Goal: Obtain resource: Download file/media

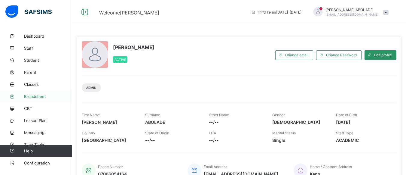
click at [29, 95] on span "Broadsheet" at bounding box center [48, 96] width 48 height 5
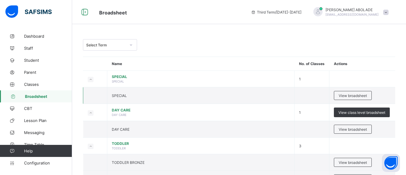
click at [236, 94] on td "SPECIAL" at bounding box center [200, 95] width 187 height 17
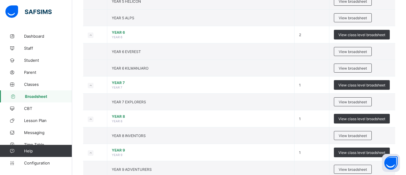
scroll to position [589, 0]
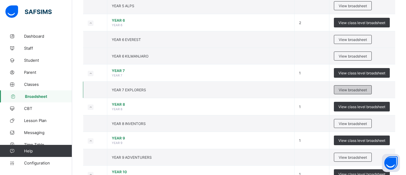
click at [358, 89] on span "View broadsheet" at bounding box center [353, 89] width 28 height 5
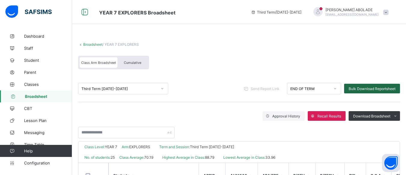
click at [358, 89] on span "Bulk Download Reportsheet" at bounding box center [372, 88] width 47 height 5
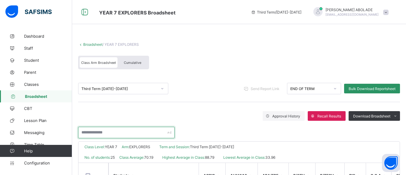
click at [158, 135] on input "text" at bounding box center [126, 132] width 97 height 11
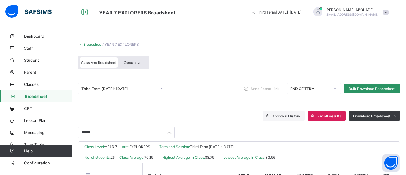
click at [208, 129] on div "******" at bounding box center [239, 129] width 322 height 17
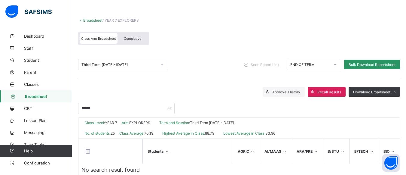
scroll to position [40, 0]
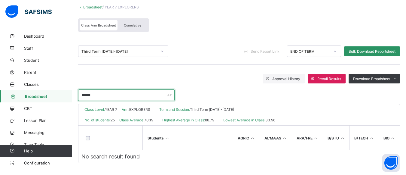
click at [102, 90] on input "******" at bounding box center [126, 94] width 97 height 11
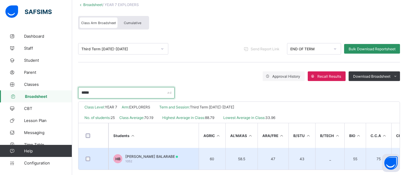
type input "*****"
click at [170, 157] on span "[PERSON_NAME] BALARABE" at bounding box center [151, 156] width 53 height 5
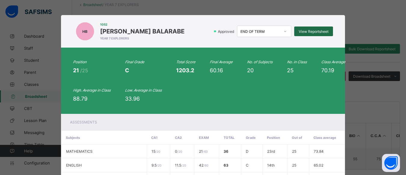
click at [305, 30] on span "View Reportsheet" at bounding box center [314, 31] width 30 height 5
click at [271, 95] on div "Position 21 /25 Final Grade C Total Score 1203.2 Final Average 60.16 No. of Sub…" at bounding box center [203, 81] width 260 height 42
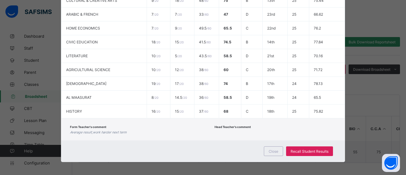
scroll to position [305, 0]
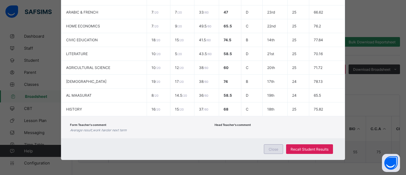
click at [275, 150] on span "Close" at bounding box center [274, 149] width 10 height 5
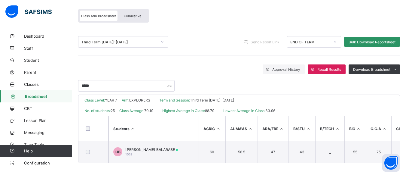
click at [161, 39] on icon at bounding box center [163, 42] width 4 height 6
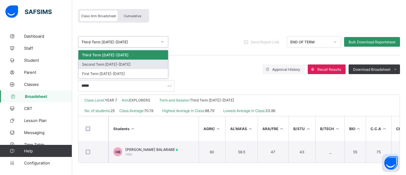
click at [148, 60] on div "Second Term [DATE]-[DATE]" at bounding box center [123, 64] width 90 height 9
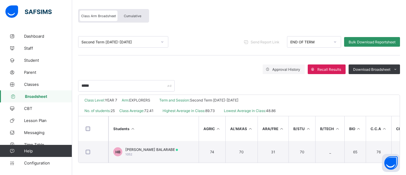
scroll to position [49, 0]
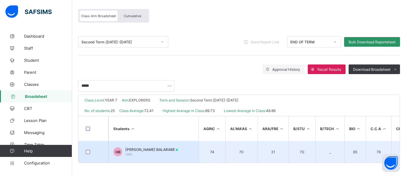
click at [186, 145] on td "HB [PERSON_NAME] BALARABE 1052" at bounding box center [154, 152] width 90 height 22
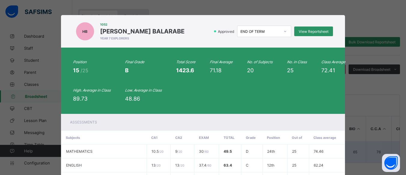
click at [186, 145] on td "9 / 20" at bounding box center [183, 151] width 24 height 14
click at [314, 31] on span "View Reportsheet" at bounding box center [314, 31] width 30 height 5
click at [309, 101] on div "Position 15 /25 Final Grade B Total Score 1423.6 Final Average 71.18 No. of Sub…" at bounding box center [203, 81] width 260 height 42
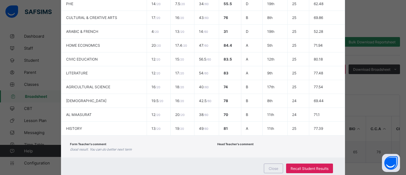
scroll to position [305, 0]
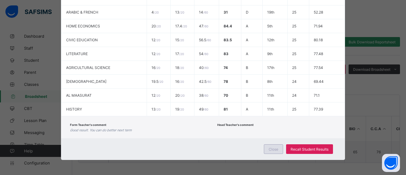
click at [269, 150] on span "Close" at bounding box center [274, 149] width 10 height 5
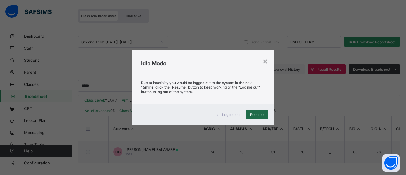
click at [251, 115] on span "Resume" at bounding box center [257, 114] width 14 height 5
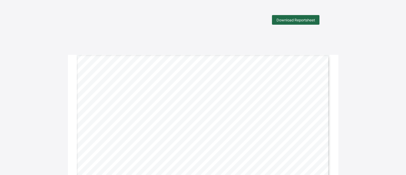
click at [299, 16] on div "Download Reportsheet" at bounding box center [296, 20] width 48 height 10
click at [302, 19] on span "Download Reportsheet" at bounding box center [296, 20] width 38 height 5
